Goal: Navigation & Orientation: Find specific page/section

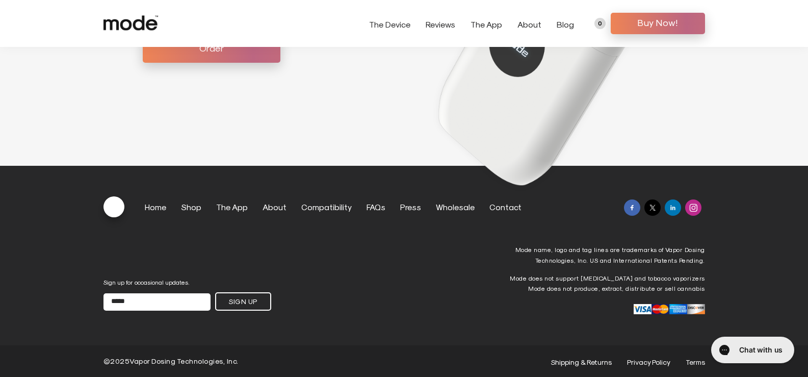
scroll to position [3067, 0]
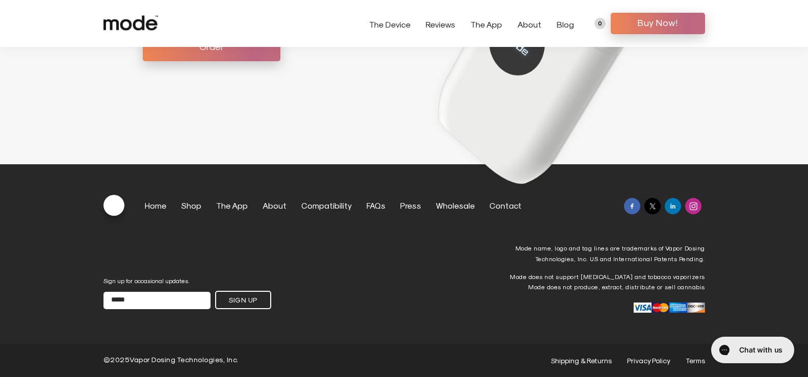
click at [290, 212] on ul "Home Shop The App About Compatibility FAQs Press Wholesale Contact" at bounding box center [340, 205] width 390 height 13
click at [283, 209] on link "About" at bounding box center [275, 205] width 24 height 10
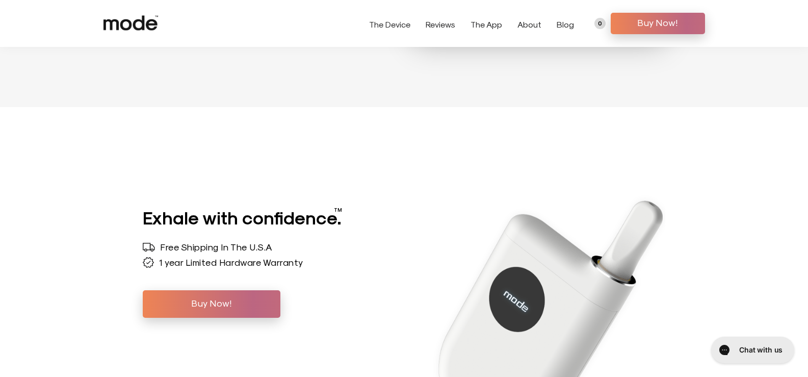
scroll to position [4183, 0]
